Goal: Information Seeking & Learning: Understand process/instructions

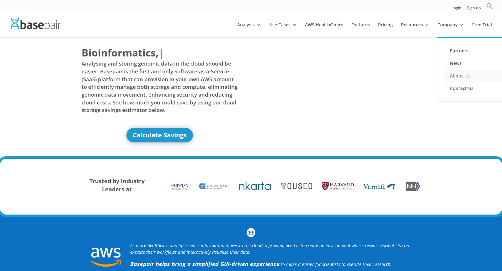
click at [459, 73] on link "About Us" at bounding box center [474, 76] width 63 height 13
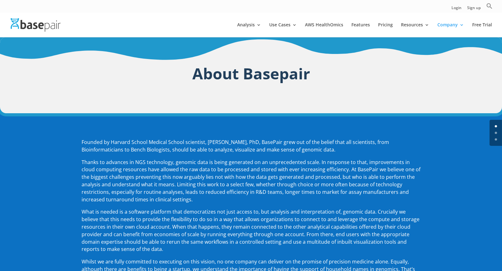
drag, startPoint x: 128, startPoint y: 143, endPoint x: 188, endPoint y: 143, distance: 59.3
click at [157, 143] on p "Founded by Harvard School Medical School scientist, [PERSON_NAME], PhD, BasePai…" at bounding box center [251, 149] width 339 height 20
click at [230, 144] on p "Founded by Harvard School Medical School scientist, [PERSON_NAME], PhD, BasePai…" at bounding box center [251, 149] width 339 height 20
click at [190, 143] on p "Founded by Harvard School Medical School scientist, [PERSON_NAME], PhD, BasePai…" at bounding box center [251, 149] width 339 height 20
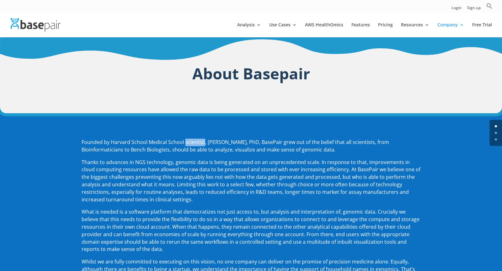
click at [218, 142] on p "Founded by Harvard School Medical School scientist, [PERSON_NAME], PhD, BasePai…" at bounding box center [251, 149] width 339 height 20
click at [218, 142] on p "Founded by Harvard School Medical School scientist, Amit Sinha, PhD, BasePair g…" at bounding box center [251, 149] width 339 height 20
click at [255, 144] on p "Founded by Harvard School Medical School scientist, Amit Sinha, PhD, BasePair g…" at bounding box center [251, 149] width 339 height 20
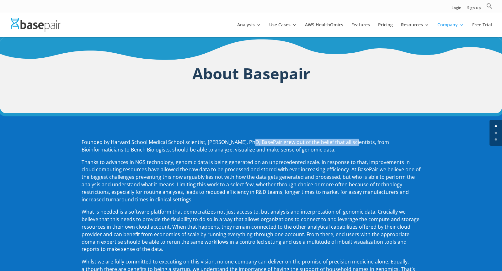
drag, startPoint x: 245, startPoint y: 145, endPoint x: 349, endPoint y: 145, distance: 104.1
click at [349, 145] on p "Founded by Harvard School Medical School scientist, Amit Sinha, PhD, BasePair g…" at bounding box center [251, 149] width 339 height 20
click at [388, 149] on p "Founded by Harvard School Medical School scientist, Amit Sinha, PhD, BasePair g…" at bounding box center [251, 149] width 339 height 20
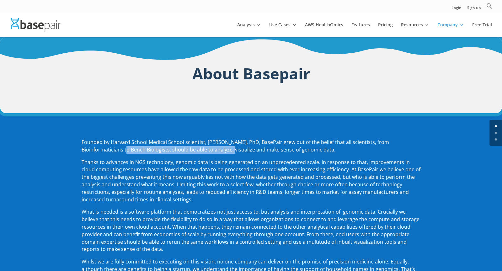
drag, startPoint x: 84, startPoint y: 151, endPoint x: 196, endPoint y: 151, distance: 112.3
click at [197, 151] on p "Founded by Harvard School Medical School scientist, Amit Sinha, PhD, BasePair g…" at bounding box center [251, 149] width 339 height 20
click at [248, 154] on p "Founded by Harvard School Medical School scientist, Amit Sinha, PhD, BasePair g…" at bounding box center [251, 149] width 339 height 20
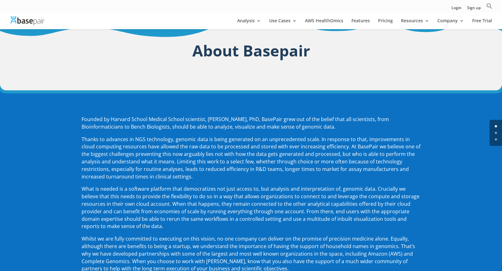
scroll to position [22, 0]
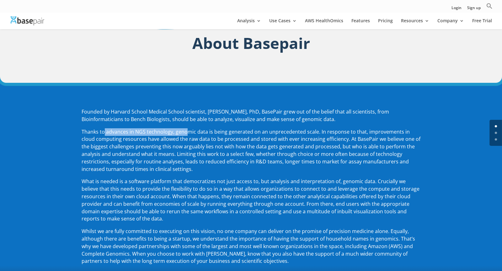
drag, startPoint x: 104, startPoint y: 133, endPoint x: 186, endPoint y: 133, distance: 81.5
click at [187, 133] on span "Thanks to advances in NGS technology, genomic data is being generated on an unp…" at bounding box center [251, 150] width 339 height 44
click at [207, 131] on span "Thanks to advances in NGS technology, genomic data is being generated on an unp…" at bounding box center [251, 150] width 339 height 44
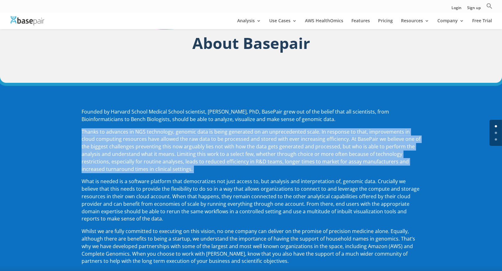
click at [241, 149] on span "Thanks to advances in NGS technology, genomic data is being generated on an unp…" at bounding box center [251, 150] width 339 height 44
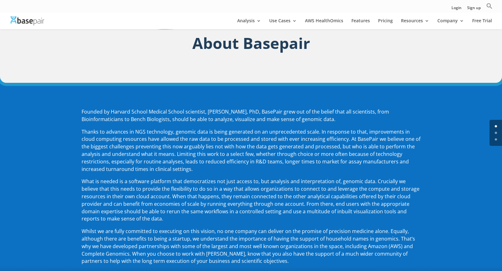
click at [233, 150] on span "Thanks to advances in NGS technology, genomic data is being generated on an unp…" at bounding box center [251, 150] width 339 height 44
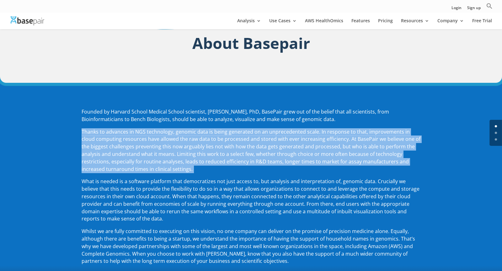
click at [233, 150] on span "Thanks to advances in NGS technology, genomic data is being generated on an unp…" at bounding box center [251, 150] width 339 height 44
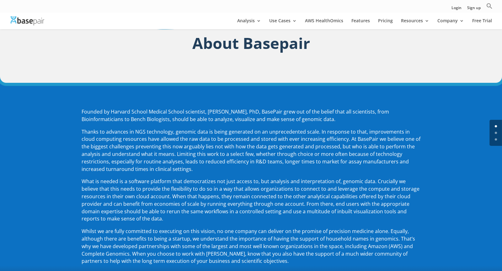
click at [233, 150] on span "Thanks to advances in NGS technology, genomic data is being generated on an unp…" at bounding box center [251, 150] width 339 height 44
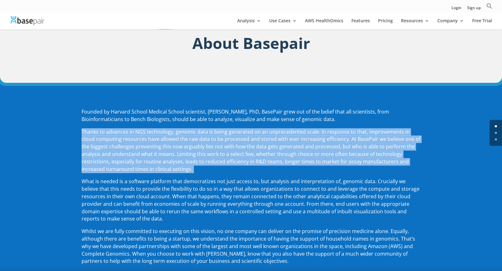
click at [233, 150] on span "Thanks to advances in NGS technology, genomic data is being generated on an unp…" at bounding box center [251, 150] width 339 height 44
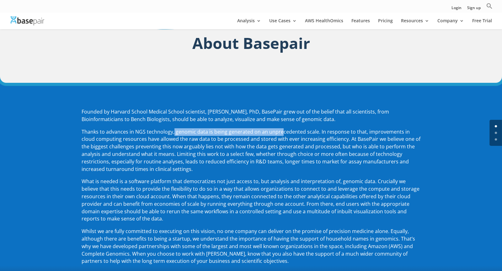
drag, startPoint x: 173, startPoint y: 132, endPoint x: 279, endPoint y: 132, distance: 106.0
click at [279, 132] on span "Thanks to advances in NGS technology, genomic data is being generated on an unp…" at bounding box center [251, 150] width 339 height 44
click at [311, 135] on p "Thanks to advances in NGS technology, genomic data is being generated on an unp…" at bounding box center [251, 153] width 339 height 50
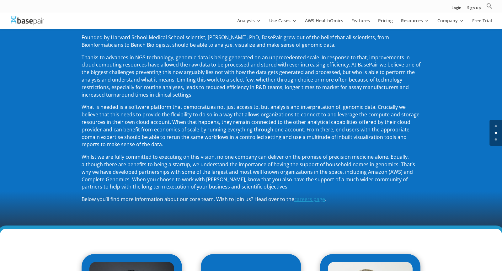
scroll to position [98, 0]
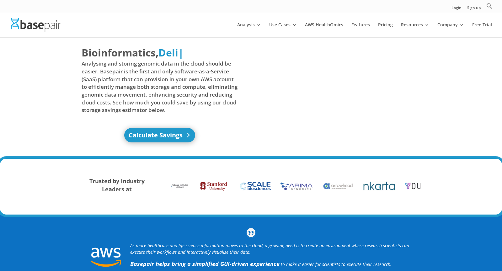
click at [172, 136] on link "Calculate Savings" at bounding box center [159, 135] width 71 height 14
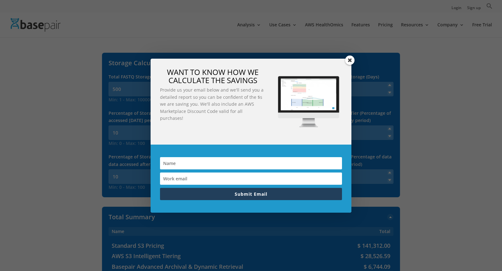
click at [351, 58] on span at bounding box center [349, 60] width 9 height 9
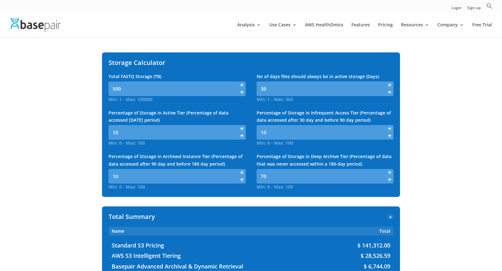
click at [390, 93] on span at bounding box center [389, 92] width 4 height 4
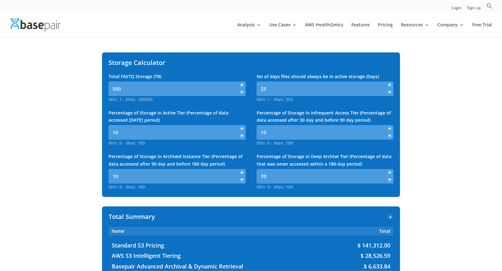
click at [390, 93] on span at bounding box center [389, 92] width 4 height 4
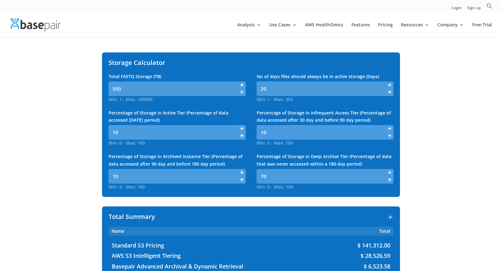
click at [390, 93] on span at bounding box center [389, 92] width 4 height 4
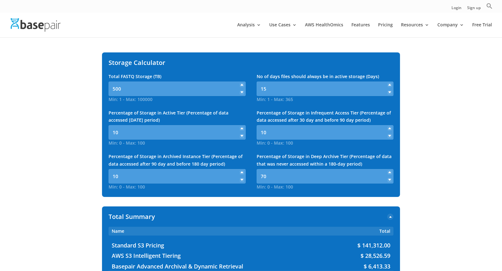
click at [390, 93] on span at bounding box center [389, 92] width 4 height 4
click at [389, 86] on icon at bounding box center [389, 85] width 3 height 3
click at [356, 88] on input "15" at bounding box center [325, 89] width 137 height 14
type input "1"
click at [249, 118] on div "Total FASTQ Storage (TB) Min: 1 - Max: 100000 500 Min: 1 - Max: 100000 No of da…" at bounding box center [251, 132] width 285 height 118
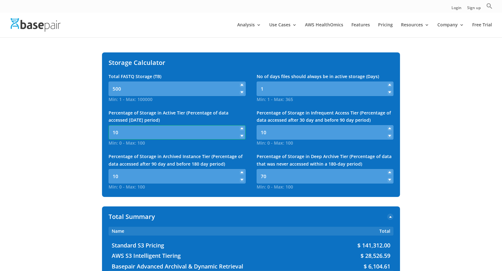
click at [149, 130] on input "10" at bounding box center [177, 132] width 137 height 14
type input "1"
click at [243, 80] on div "Percentage of Storage in Active Tier (Percentage of data accessed within 30 day…" at bounding box center [177, 77] width 137 height 8
click at [290, 133] on input "10" at bounding box center [325, 132] width 137 height 14
type input "1"
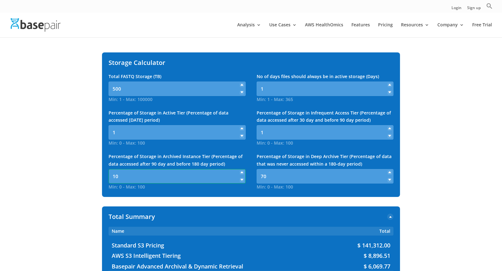
click at [181, 174] on input "10" at bounding box center [177, 176] width 137 height 14
type input "1"
click at [305, 171] on input "70" at bounding box center [325, 176] width 137 height 14
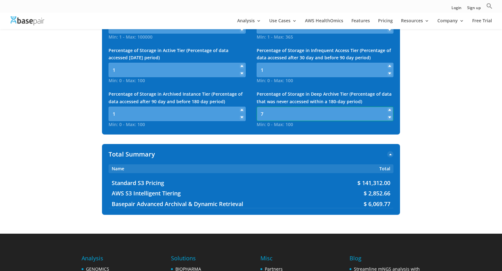
scroll to position [63, 0]
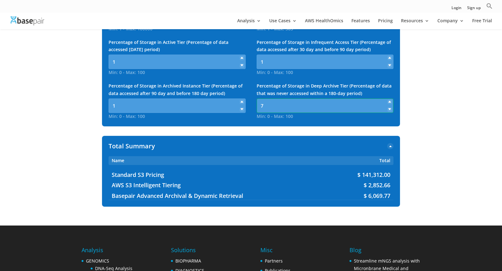
type input "7"
click at [241, 118] on div "Percentage of Storage in Archived Instance Tier (Percentage of data accessed af…" at bounding box center [177, 101] width 137 height 38
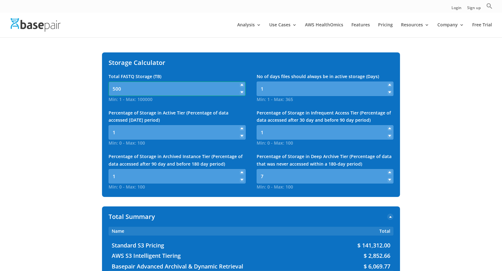
click at [180, 89] on input "500" at bounding box center [177, 89] width 137 height 14
type input "50"
click at [258, 72] on div "Storage Calculator Total FASTQ Storage (TB) Min: 1 - Max: 100000 50 Min: 1 - Ma…" at bounding box center [251, 124] width 298 height 145
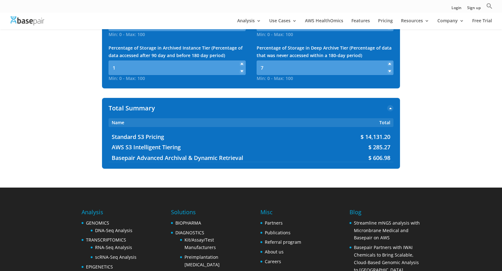
scroll to position [101, 0]
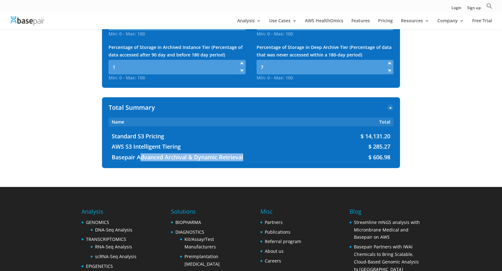
drag, startPoint x: 142, startPoint y: 158, endPoint x: 242, endPoint y: 158, distance: 100.0
click at [243, 158] on span "Basepair Advanced Archival & Dynamic Retrieval" at bounding box center [216, 158] width 209 height 8
click at [261, 164] on div "Total Summary You will get a quote and invoice after submitting the form Name T…" at bounding box center [251, 132] width 298 height 71
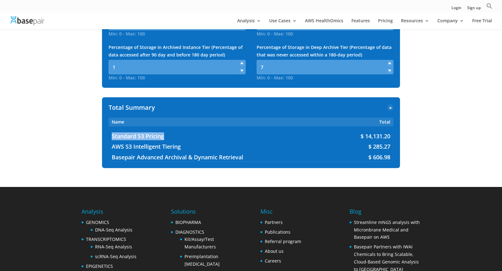
drag, startPoint x: 172, startPoint y: 135, endPoint x: 110, endPoint y: 135, distance: 62.1
click at [110, 135] on div "Standard S3 Pricing $ 14,131.20 AWS S3 Intelligent Tiering $ 285.27 Basepair Ad…" at bounding box center [251, 147] width 285 height 29
click at [178, 141] on div "Standard S3 Pricing $ 14,131.20 AWS S3 Intelligent Tiering $ 285.27 Basepair Ad…" at bounding box center [251, 147] width 285 height 29
drag, startPoint x: 189, startPoint y: 149, endPoint x: 108, endPoint y: 149, distance: 81.5
click at [108, 149] on div "Total Summary You will get a quote and invoice after submitting the form Name T…" at bounding box center [251, 132] width 298 height 71
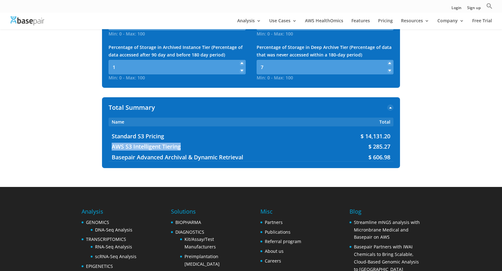
click at [199, 152] on div "Standard S3 Pricing $ 14,131.20 AWS S3 Intelligent Tiering $ 285.27 Basepair Ad…" at bounding box center [251, 147] width 285 height 29
click at [382, 143] on span "$ 285.27" at bounding box center [379, 147] width 22 height 8
click at [396, 148] on div "Total Summary You will get a quote and invoice after submitting the form Name T…" at bounding box center [251, 132] width 298 height 71
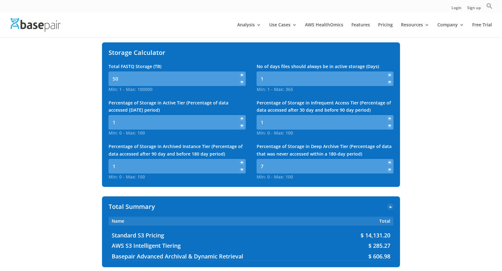
scroll to position [6, 0]
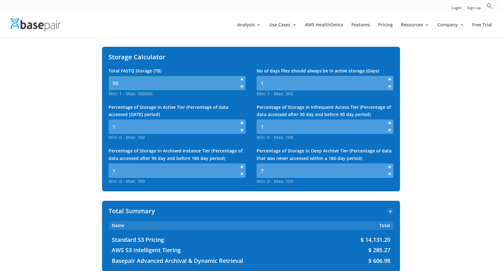
click at [213, 84] on input "50" at bounding box center [177, 83] width 137 height 14
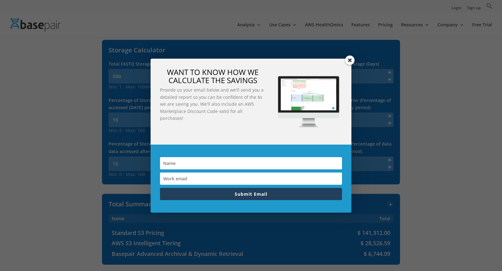
scroll to position [6, 0]
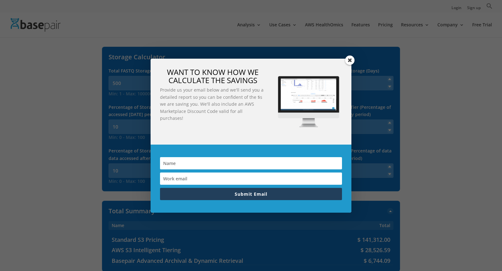
click at [349, 59] on span at bounding box center [349, 60] width 9 height 9
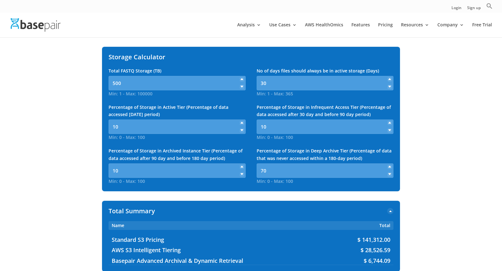
click at [241, 87] on icon at bounding box center [242, 87] width 3 height 3
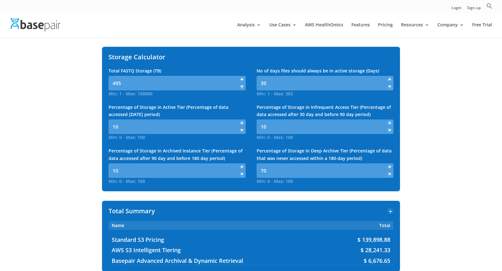
click at [241, 87] on icon at bounding box center [242, 87] width 3 height 3
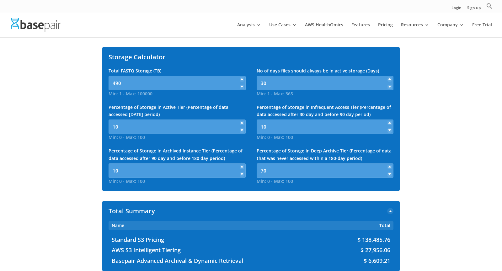
click at [241, 87] on icon at bounding box center [242, 87] width 3 height 3
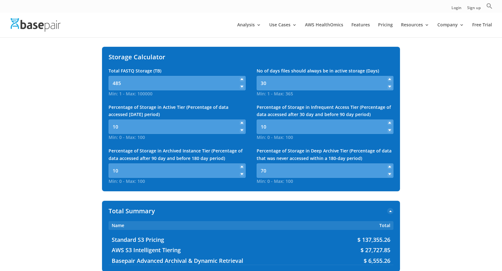
click at [241, 87] on icon at bounding box center [242, 87] width 3 height 3
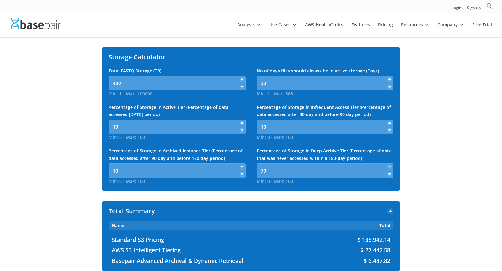
click at [241, 87] on icon at bounding box center [242, 87] width 3 height 3
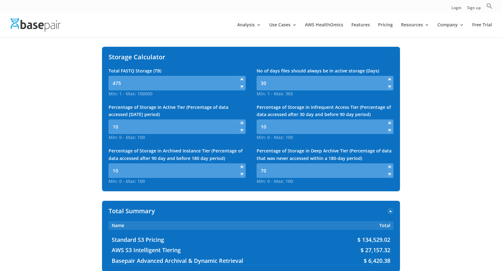
click at [241, 87] on icon at bounding box center [242, 87] width 3 height 3
click at [204, 84] on input "471" at bounding box center [177, 83] width 137 height 14
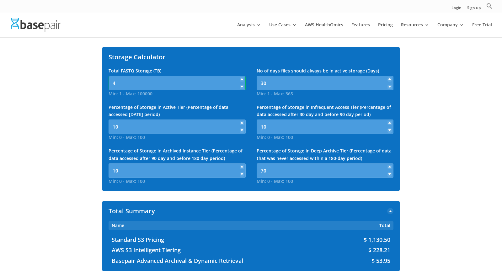
click at [235, 82] on input "4" at bounding box center [177, 83] width 137 height 14
click at [241, 79] on icon at bounding box center [242, 79] width 3 height 3
click at [242, 87] on icon at bounding box center [242, 87] width 3 height 3
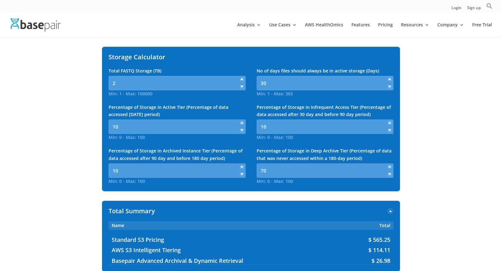
click at [242, 87] on icon at bounding box center [242, 87] width 3 height 3
click at [241, 79] on icon at bounding box center [242, 79] width 3 height 3
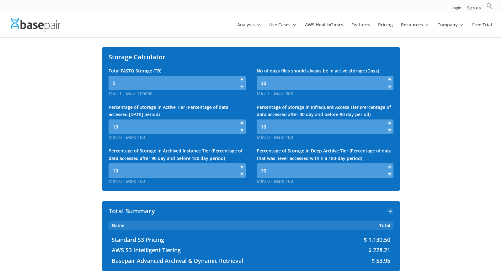
click at [241, 79] on icon at bounding box center [242, 79] width 3 height 3
click at [215, 81] on input "8" at bounding box center [177, 83] width 137 height 14
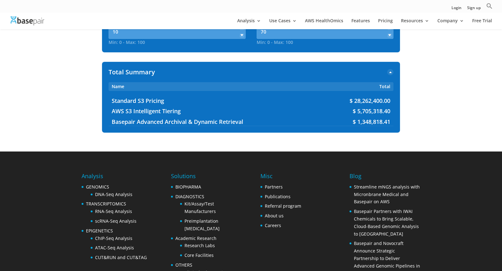
scroll to position [0, 0]
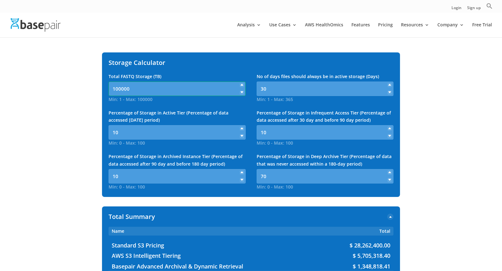
type input "100000"
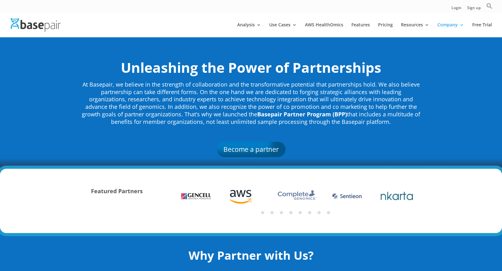
click at [239, 194] on img at bounding box center [240, 196] width 23 height 20
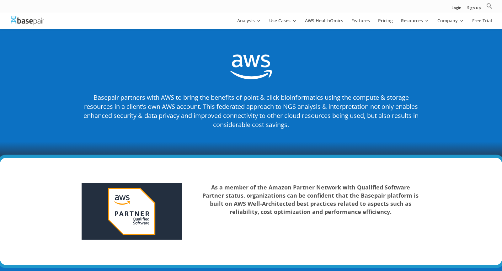
scroll to position [746, 0]
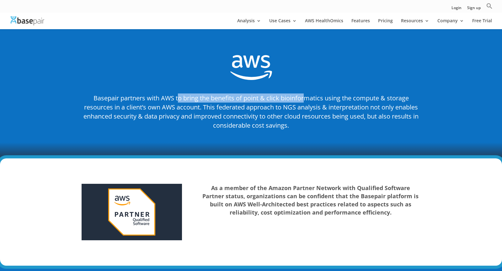
drag, startPoint x: 179, startPoint y: 83, endPoint x: 304, endPoint y: 83, distance: 125.1
click at [305, 94] on span "Basepair partners with AWS to bring the benefits of point & click bioinformatic…" at bounding box center [250, 112] width 335 height 36
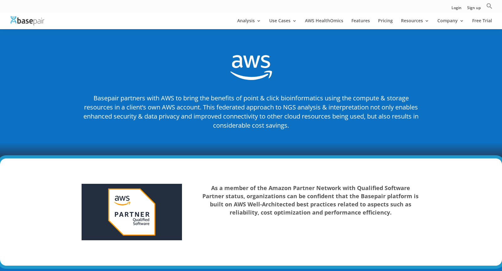
click at [341, 94] on span "Basepair partners with AWS to bring the benefits of point & click bioinformatic…" at bounding box center [250, 112] width 335 height 36
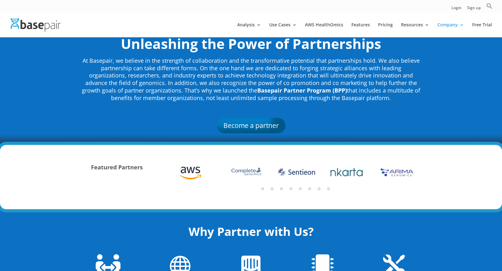
scroll to position [0, 0]
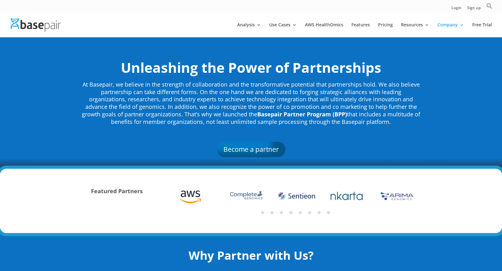
click at [246, 193] on img at bounding box center [246, 196] width 36 height 12
click at [249, 152] on link "Become a partner" at bounding box center [250, 149] width 73 height 15
